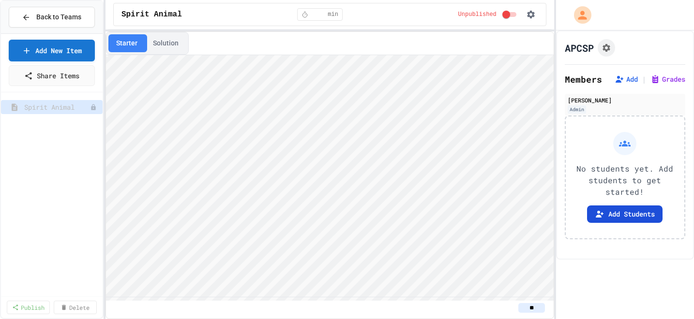
click at [632, 216] on button "Add Students" at bounding box center [624, 214] width 75 height 17
click at [621, 80] on icon at bounding box center [619, 79] width 10 height 10
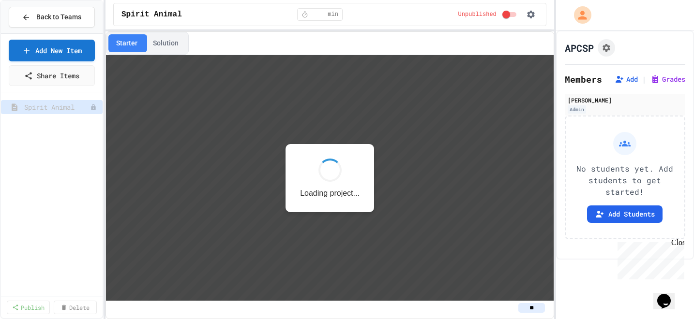
scroll to position [1, 0]
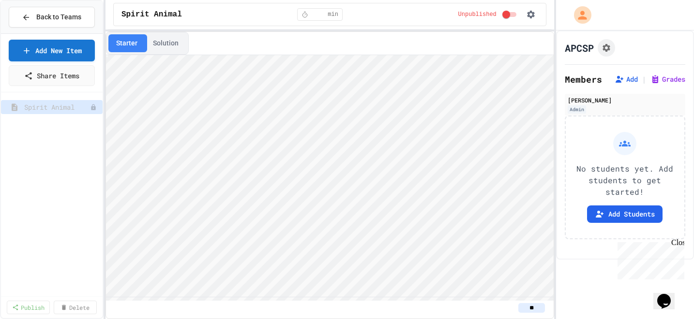
click at [578, 83] on h2 "Members" at bounding box center [582, 80] width 37 height 14
click at [629, 77] on button "Add" at bounding box center [625, 79] width 23 height 10
click at [50, 122] on div "Spirit Animal" at bounding box center [52, 194] width 102 height 196
click at [71, 48] on link "Add New Item" at bounding box center [52, 49] width 86 height 23
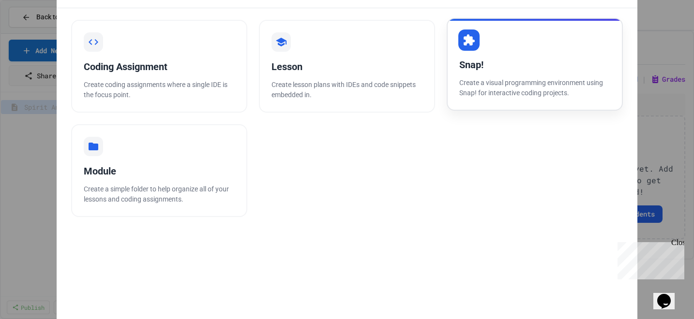
click at [523, 72] on div "Snap! Create a visual programming environment using Snap! for interactive codin…" at bounding box center [534, 64] width 176 height 93
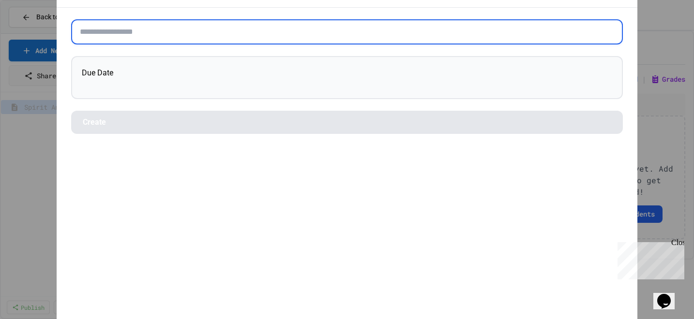
click at [140, 30] on input "text" at bounding box center [346, 31] width 551 height 25
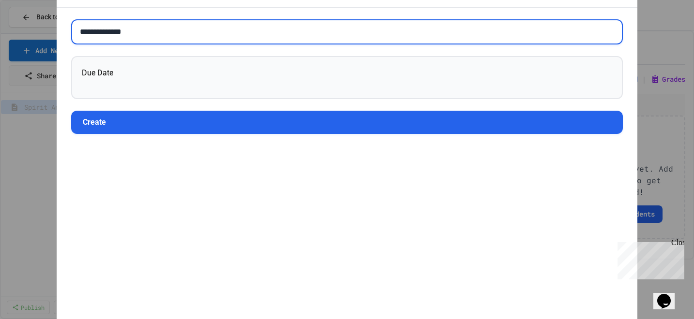
type input "**********"
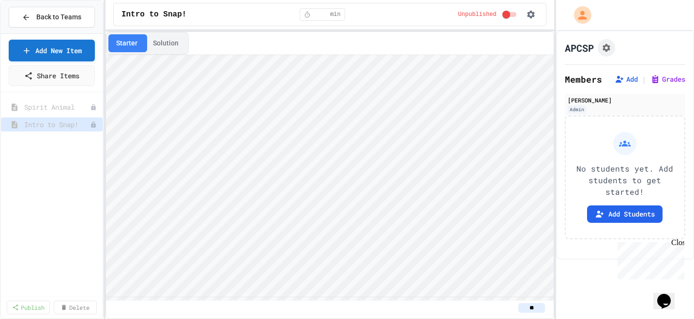
click at [52, 159] on div "Spirit Animal Intro to Snap!" at bounding box center [52, 194] width 102 height 196
click at [95, 122] on icon at bounding box center [94, 125] width 6 height 6
click at [60, 161] on button "Publish" at bounding box center [67, 159] width 61 height 17
click at [36, 20] on span "Back to Teams" at bounding box center [58, 17] width 45 height 10
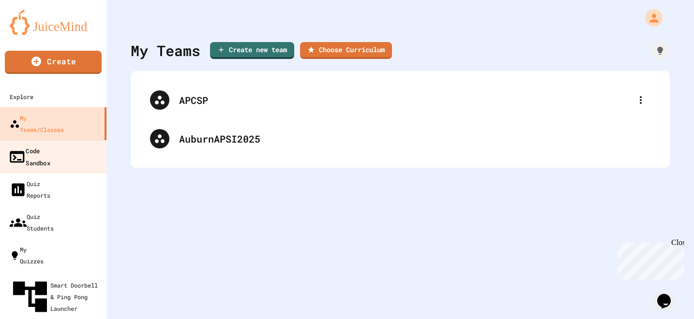
click at [50, 145] on div "Code Sandbox" at bounding box center [29, 157] width 42 height 24
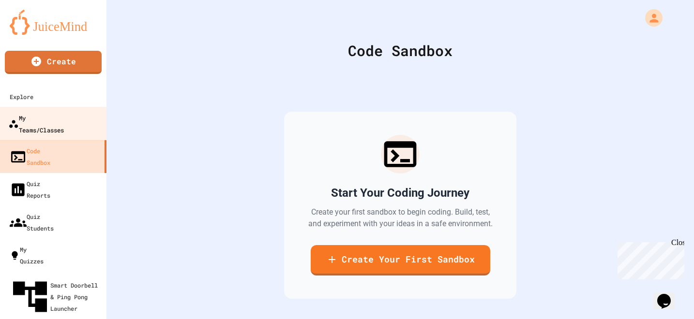
click at [64, 117] on div "My Teams/Classes" at bounding box center [36, 124] width 56 height 24
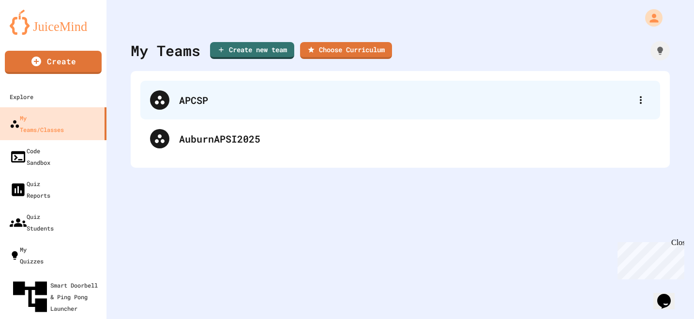
click at [193, 100] on div "APCSP" at bounding box center [405, 100] width 452 height 15
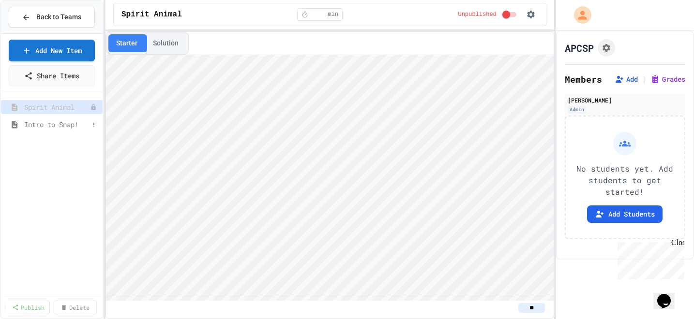
click at [66, 124] on span "Intro to Snap!" at bounding box center [56, 124] width 65 height 10
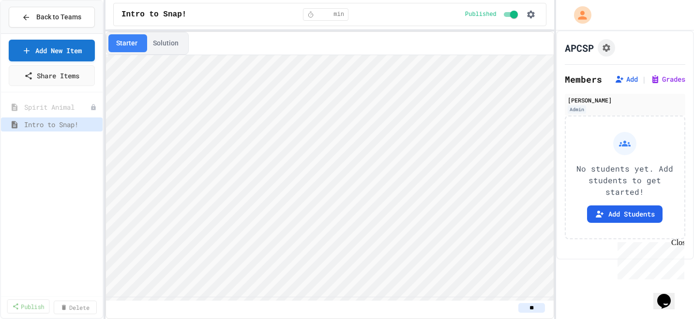
click at [33, 307] on link "Publish" at bounding box center [28, 306] width 43 height 14
click at [77, 303] on link "1 Selected" at bounding box center [72, 306] width 47 height 14
click at [46, 16] on span "Back to Teams" at bounding box center [58, 17] width 45 height 10
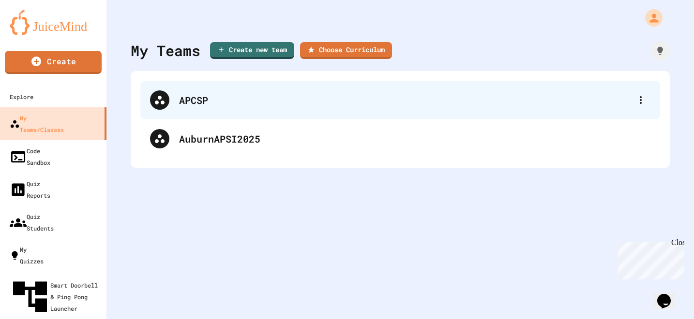
click at [188, 100] on div "APCSP" at bounding box center [405, 100] width 452 height 15
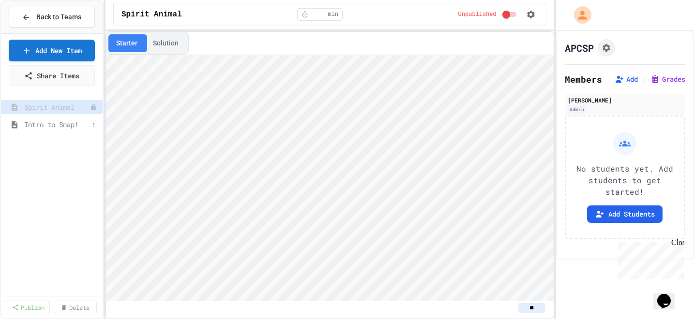
click at [44, 126] on span "Intro to Snap!" at bounding box center [56, 124] width 65 height 10
